Goal: Subscribe to service/newsletter

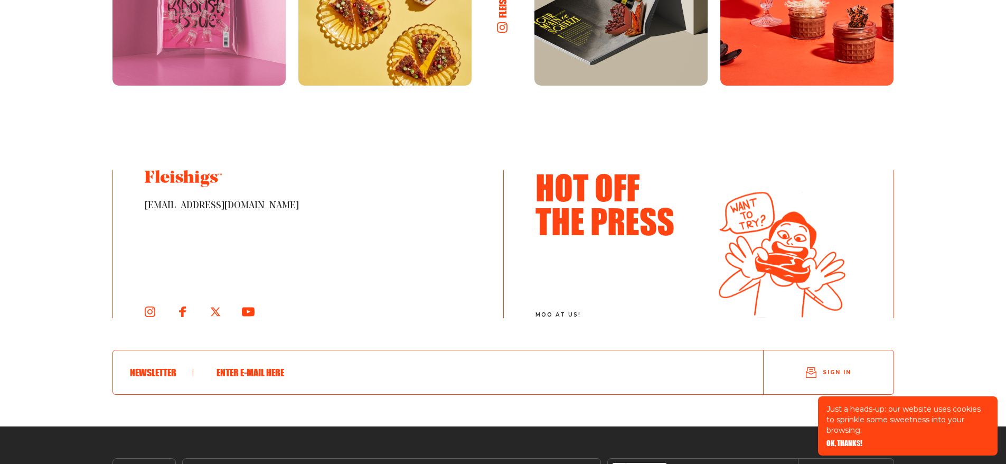
scroll to position [1901, 0]
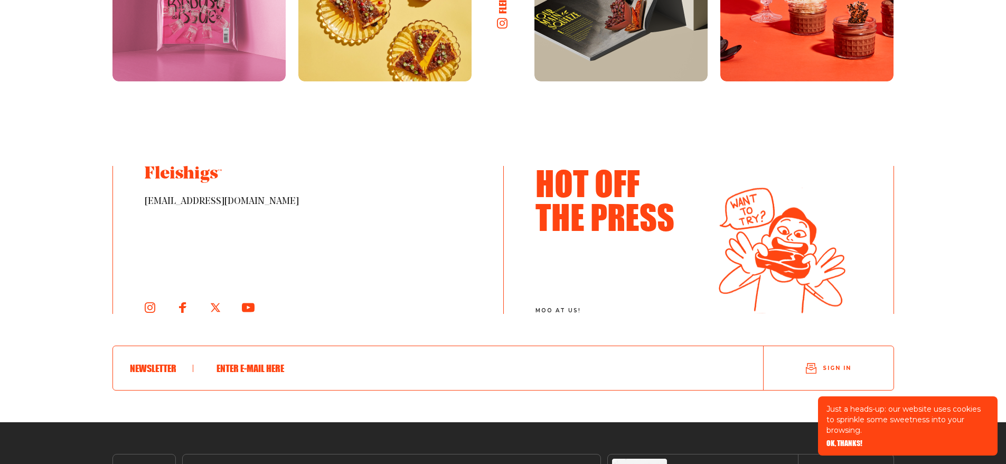
click at [848, 439] on span "OK, THANKS!" at bounding box center [844, 435] width 36 height 7
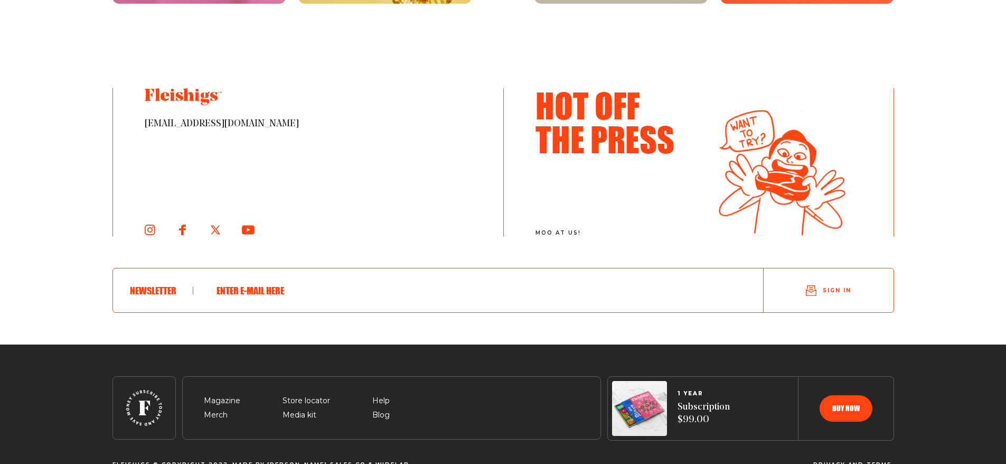
scroll to position [2004, 0]
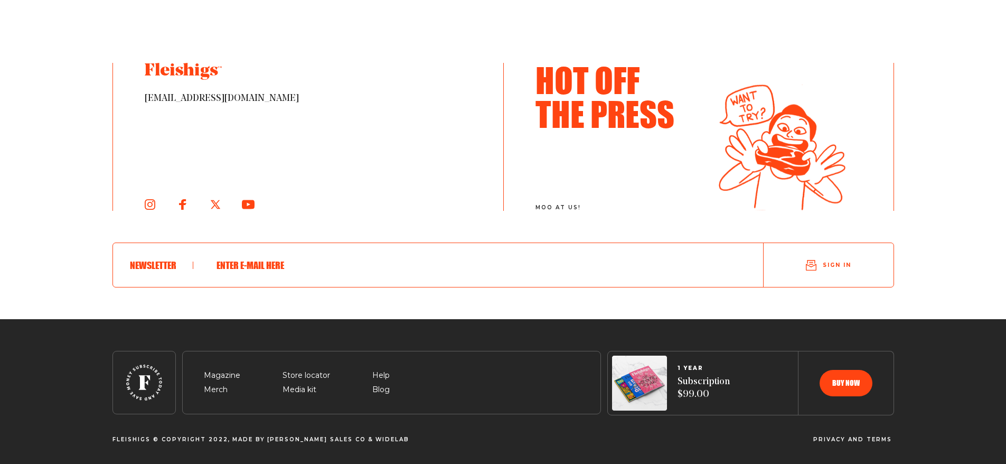
click at [231, 263] on input "text" at bounding box center [469, 264] width 519 height 27
type input "jraphi@gmail.com"
click at [813, 262] on icon "submit" at bounding box center [811, 265] width 11 height 11
